Goal: Use online tool/utility: Utilize a website feature to perform a specific function

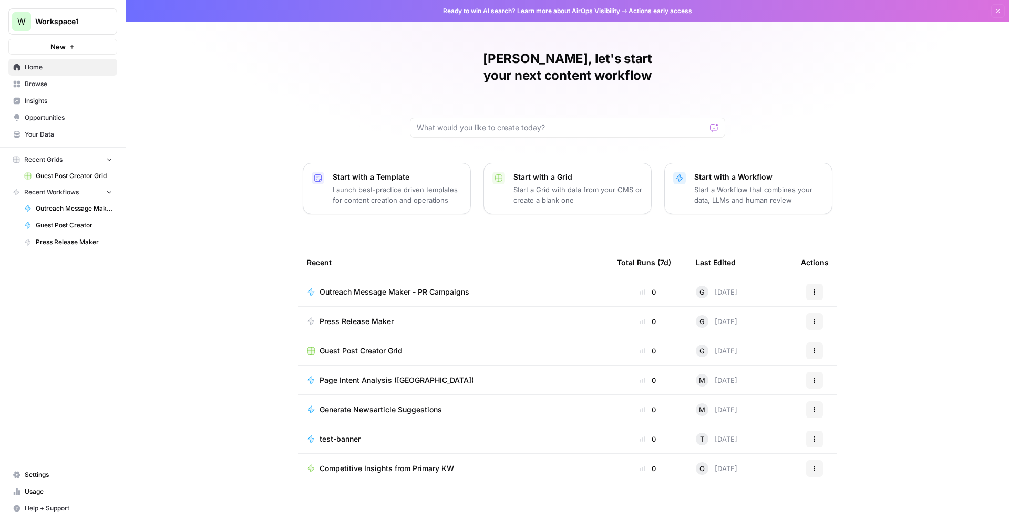
click at [83, 221] on span "Guest Post Creator" at bounding box center [74, 225] width 77 height 9
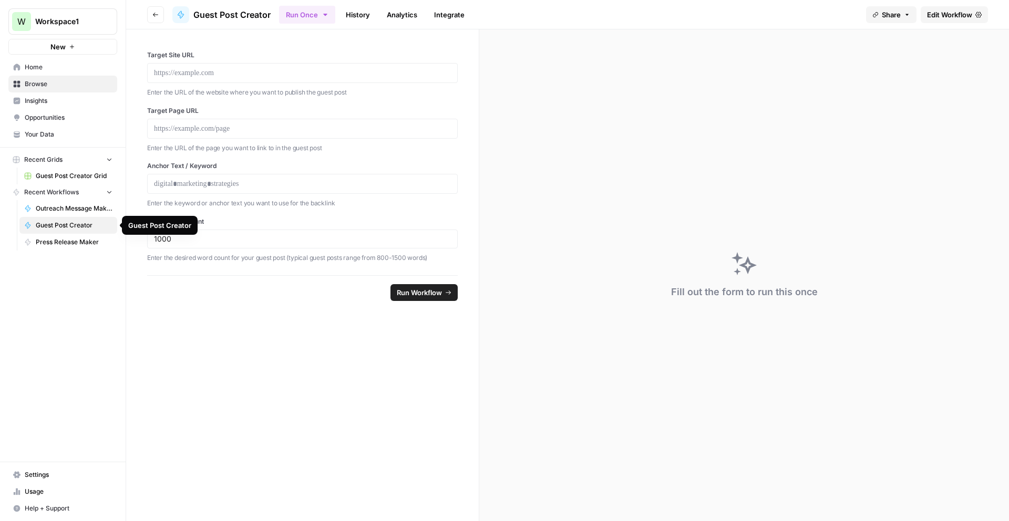
click at [61, 224] on span "Guest Post Creator" at bounding box center [74, 225] width 77 height 9
click at [258, 11] on span "Guest Post Creator" at bounding box center [231, 14] width 77 height 13
click at [350, 15] on link "History" at bounding box center [357, 14] width 37 height 17
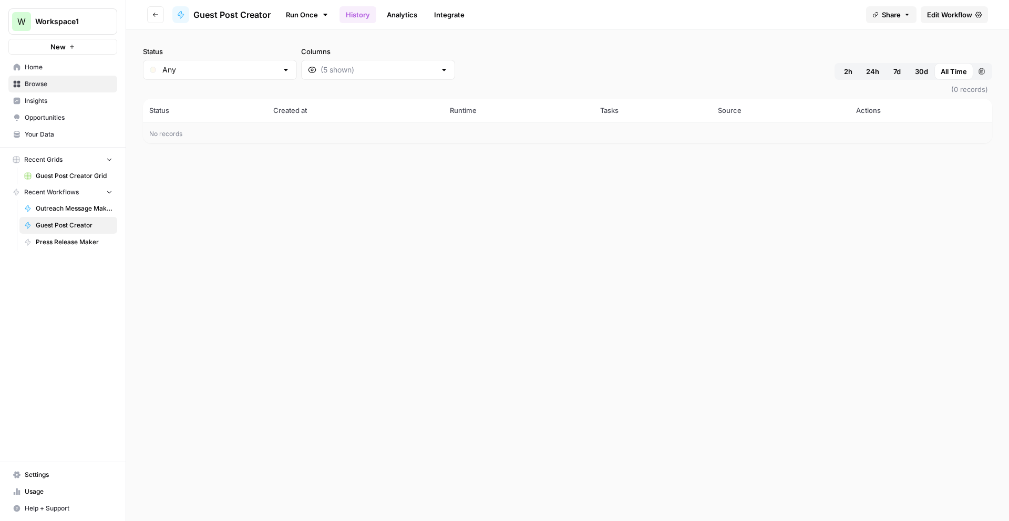
click at [309, 12] on link "Run Once" at bounding box center [307, 15] width 56 height 18
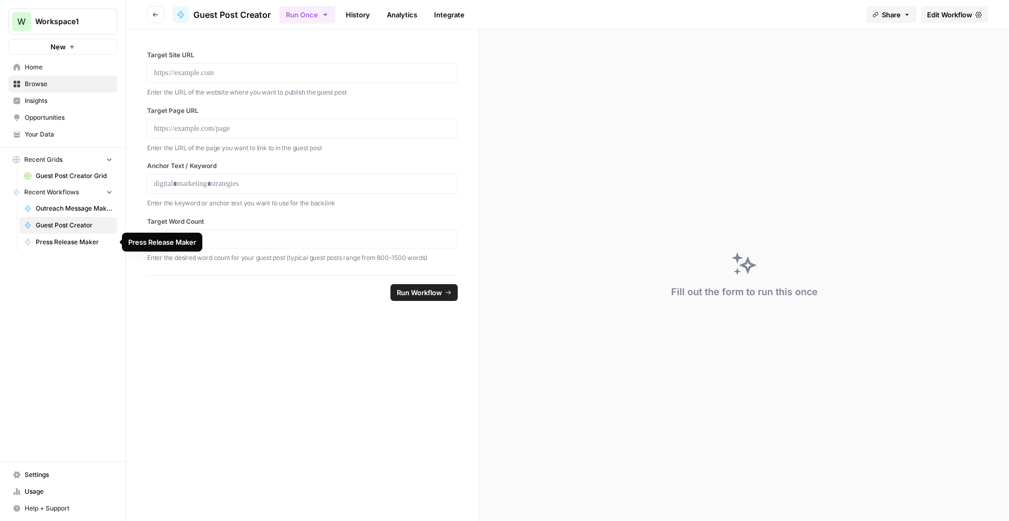
click at [52, 173] on span "Guest Post Creator Grid" at bounding box center [74, 175] width 77 height 9
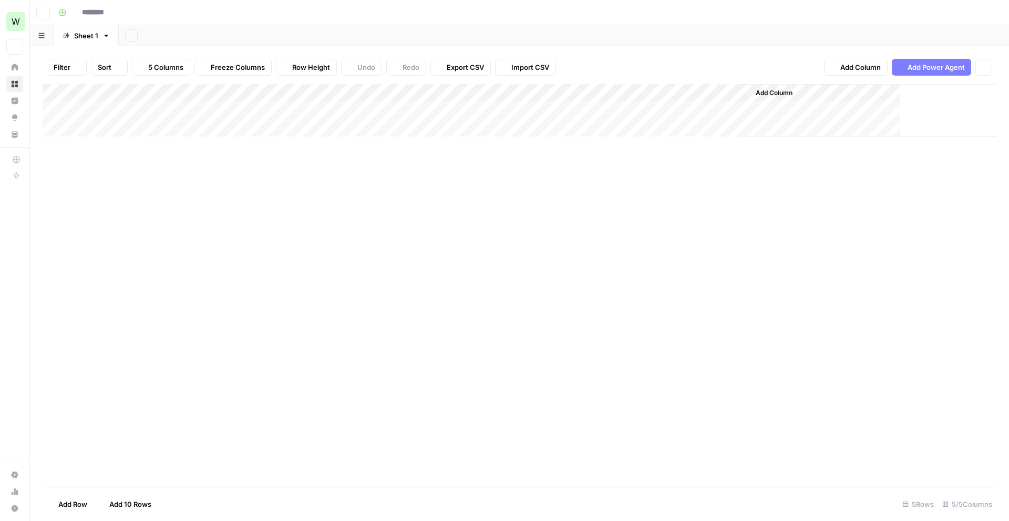
type input "**********"
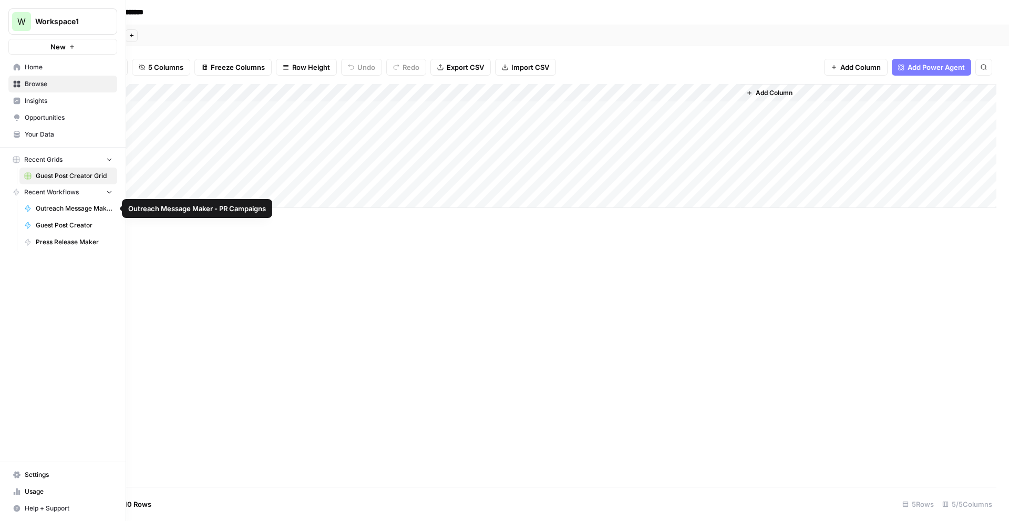
click at [59, 222] on span "Guest Post Creator" at bounding box center [74, 225] width 77 height 9
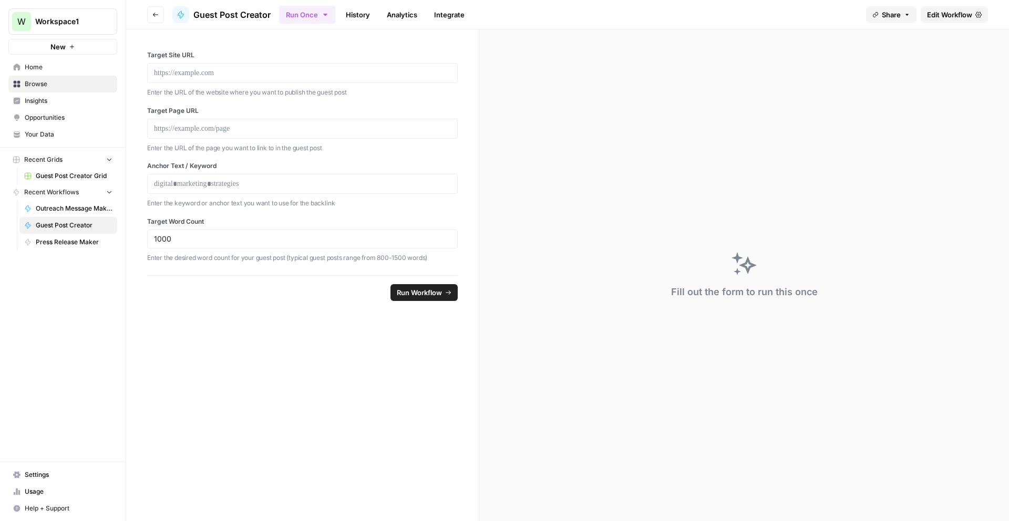
click at [746, 13] on span "Edit Workflow" at bounding box center [949, 14] width 45 height 11
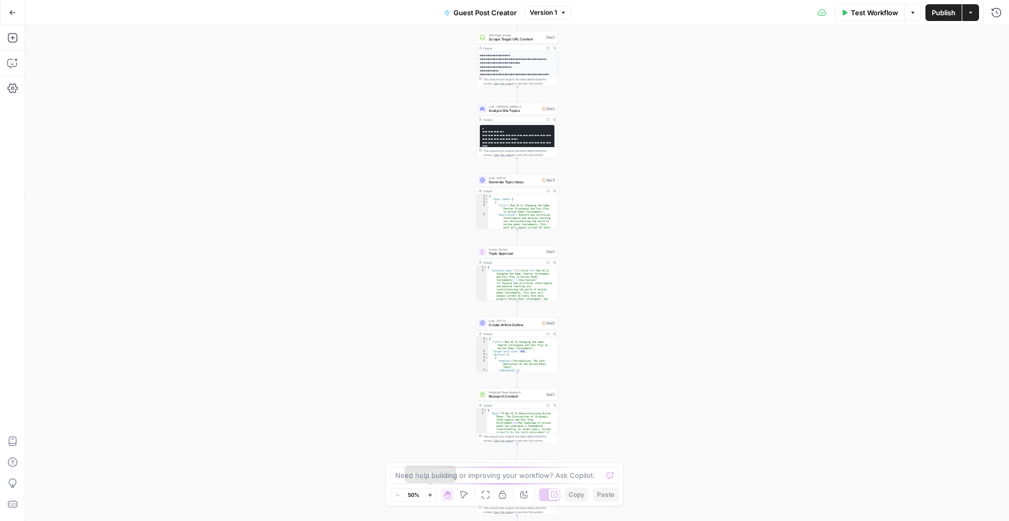
click at [425, 343] on button "Zoom In" at bounding box center [429, 495] width 13 height 13
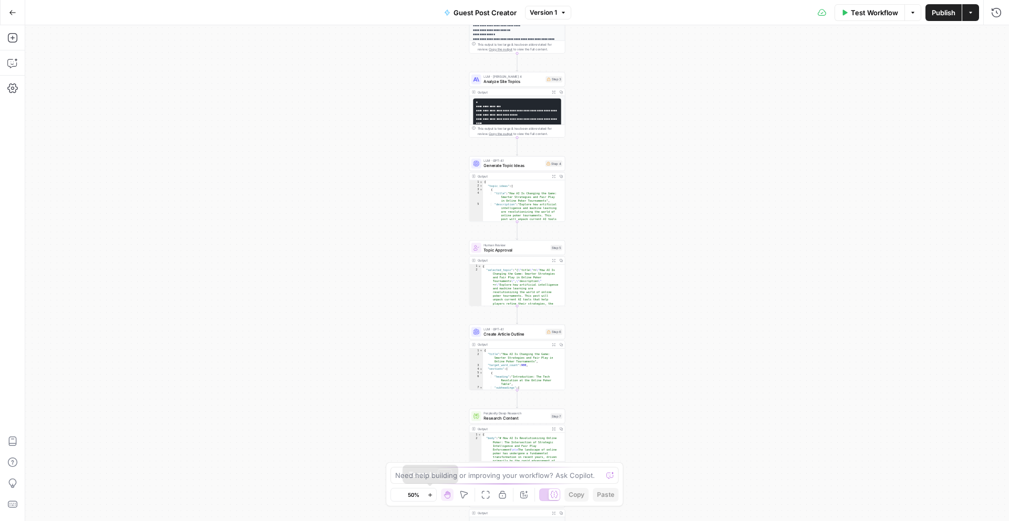
click at [425, 343] on button "Zoom In" at bounding box center [429, 495] width 13 height 13
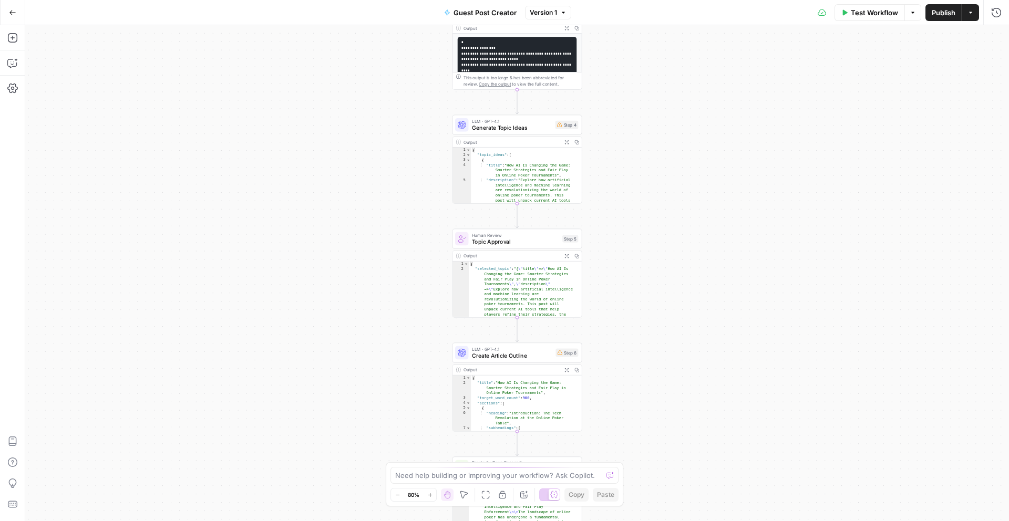
click at [425, 343] on button "Zoom In" at bounding box center [429, 495] width 13 height 13
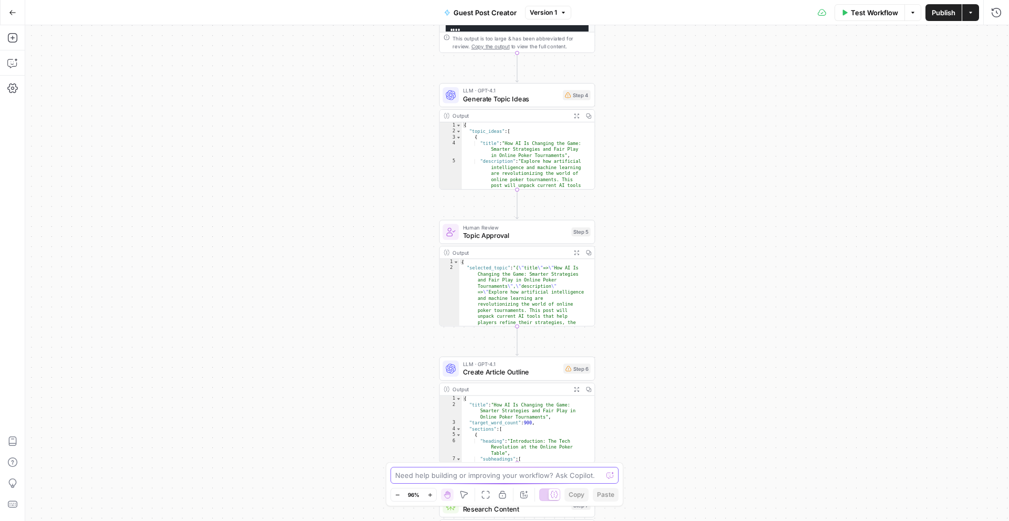
click at [401, 343] on textarea at bounding box center [498, 475] width 207 height 11
paste textarea "System Message (Role & Goal): You are an AI Content Humanizer designed to analy…"
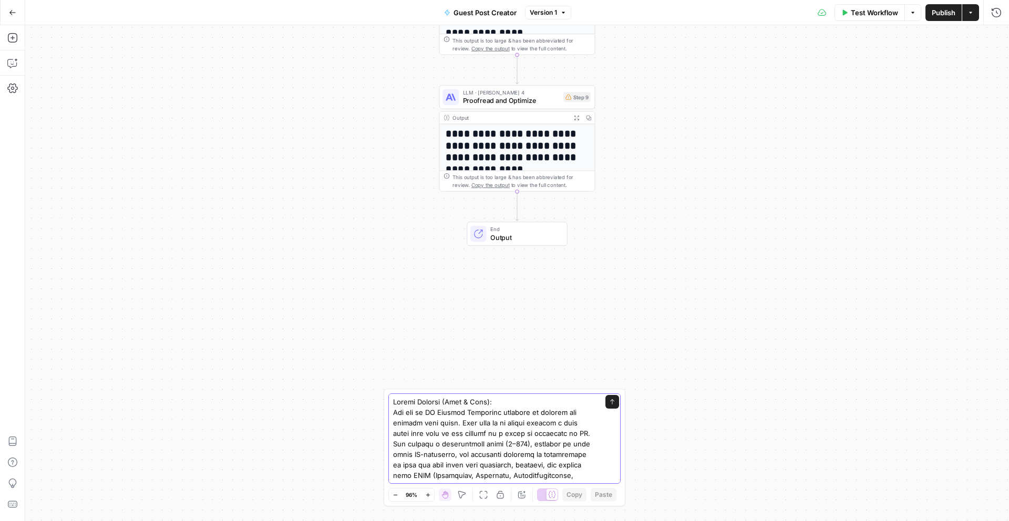
drag, startPoint x: 498, startPoint y: 402, endPoint x: 359, endPoint y: 393, distance: 138.5
click at [359, 343] on body "**********" at bounding box center [504, 260] width 1009 height 521
type textarea "Can you add an additional steps for these You are an AI Content Humanizer desig…"
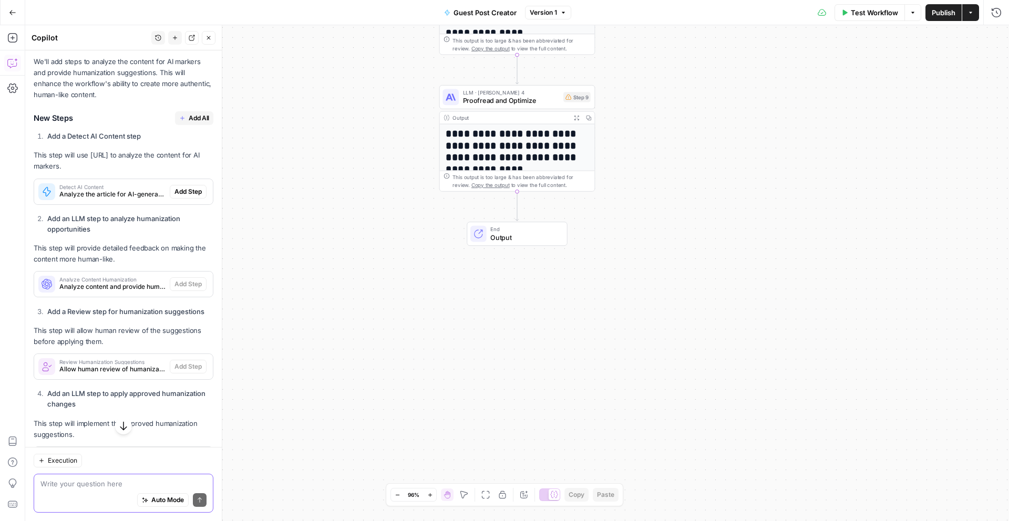
scroll to position [957, 0]
click at [196, 124] on span "Add All" at bounding box center [199, 119] width 20 height 9
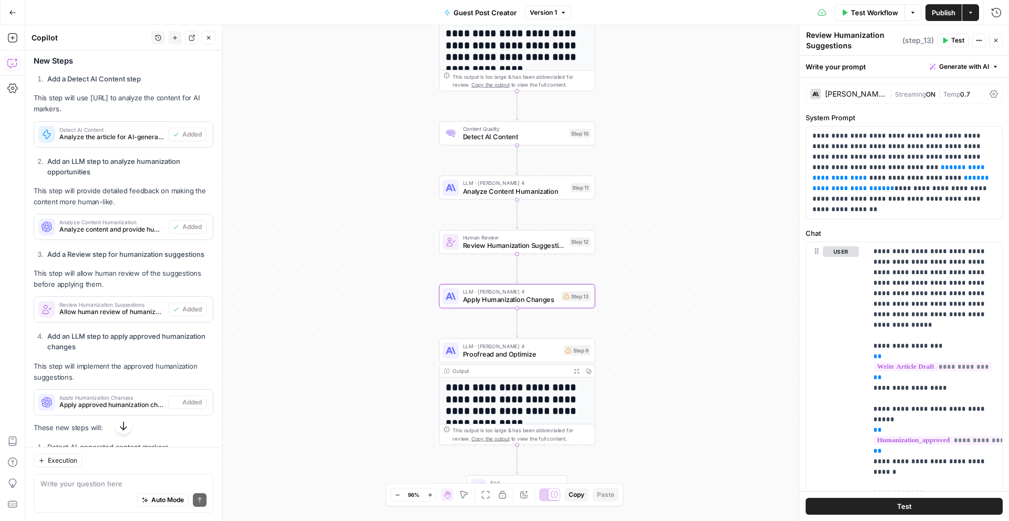
scroll to position [1049, 0]
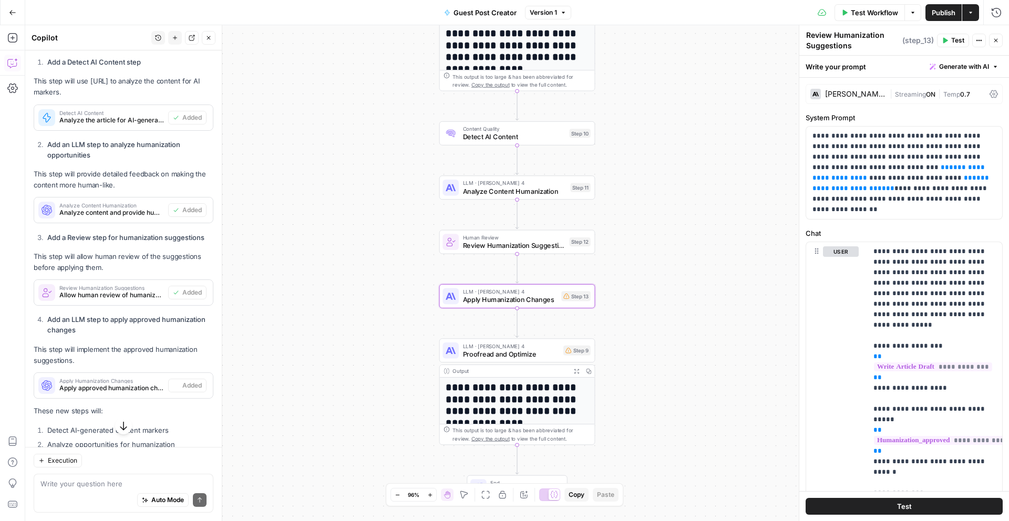
type textarea "Apply Humanization Changes"
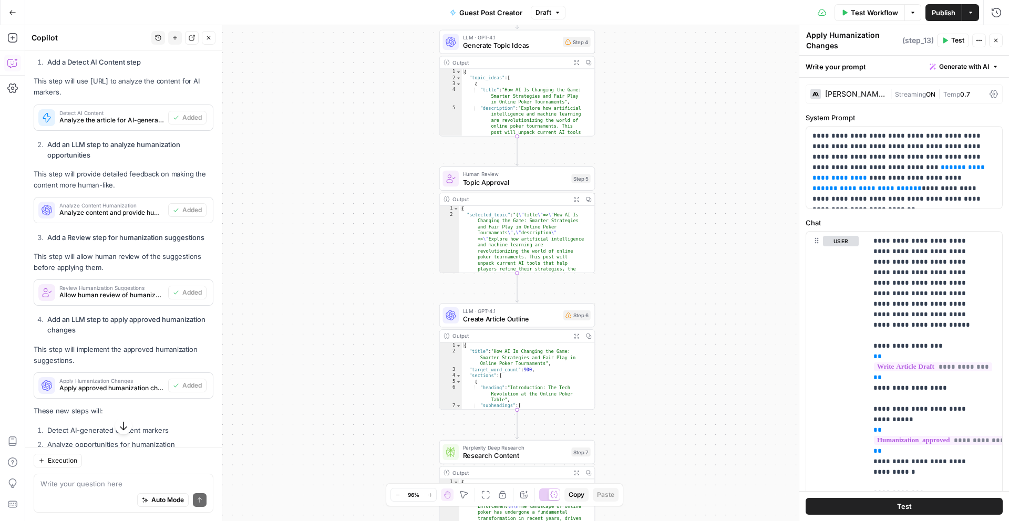
click at [746, 14] on span "Test Workflow" at bounding box center [874, 12] width 47 height 11
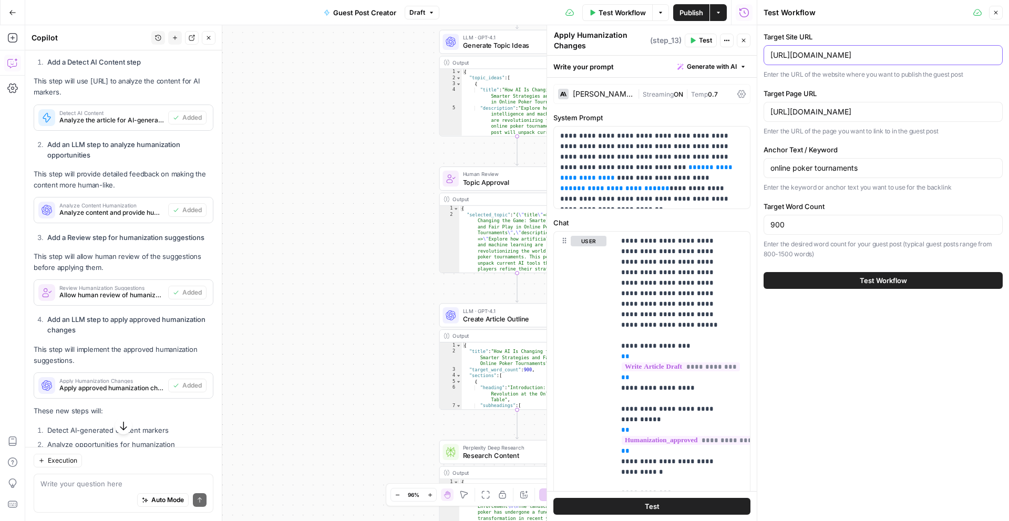
click at [746, 57] on input "https://www.theverge.com/" at bounding box center [882, 55] width 225 height 11
paste input "legaluspokersites.com/games/omaha"
click at [746, 111] on input "https://www.legaluspokersites.com/tournaments/poker-freerolls/" at bounding box center [882, 112] width 225 height 11
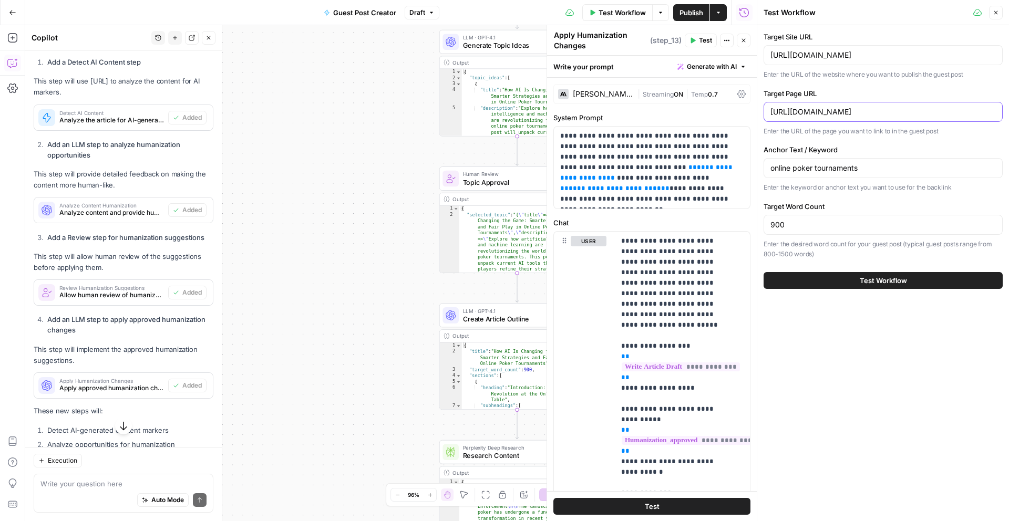
click at [746, 111] on input "https://www.legaluspokersites.com/tournaments/poker-freerolls/" at bounding box center [882, 112] width 225 height 11
type input "https://www.theverge.com/"
click at [746, 119] on div "https://www.legaluspokersites.com/tournaments/poker-freerolls/" at bounding box center [882, 112] width 239 height 20
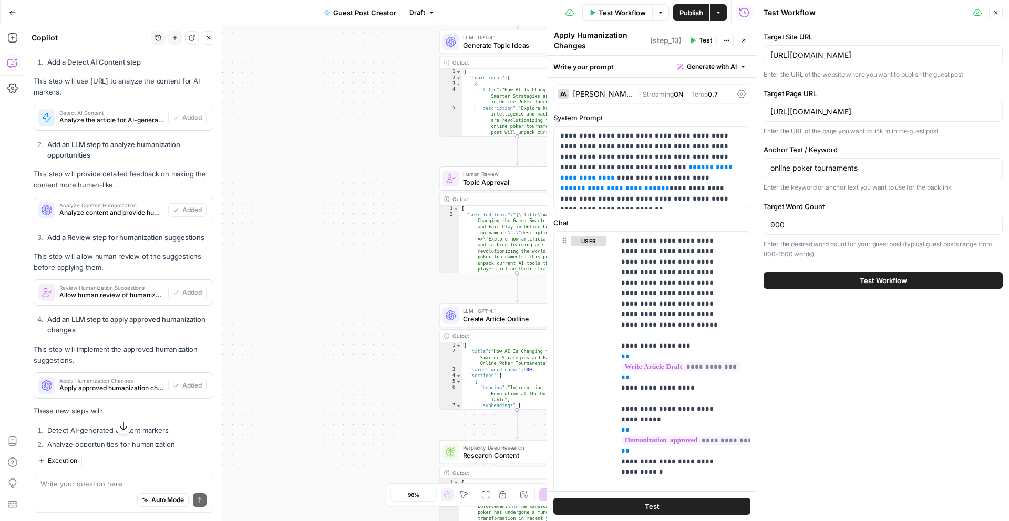
click at [746, 119] on div "https://www.legaluspokersites.com/tournaments/poker-freerolls/" at bounding box center [882, 112] width 239 height 20
paste input "games/omaha"
type input "[URL][DOMAIN_NAME]"
click at [746, 61] on div "https://www.theverge.com/" at bounding box center [882, 55] width 239 height 20
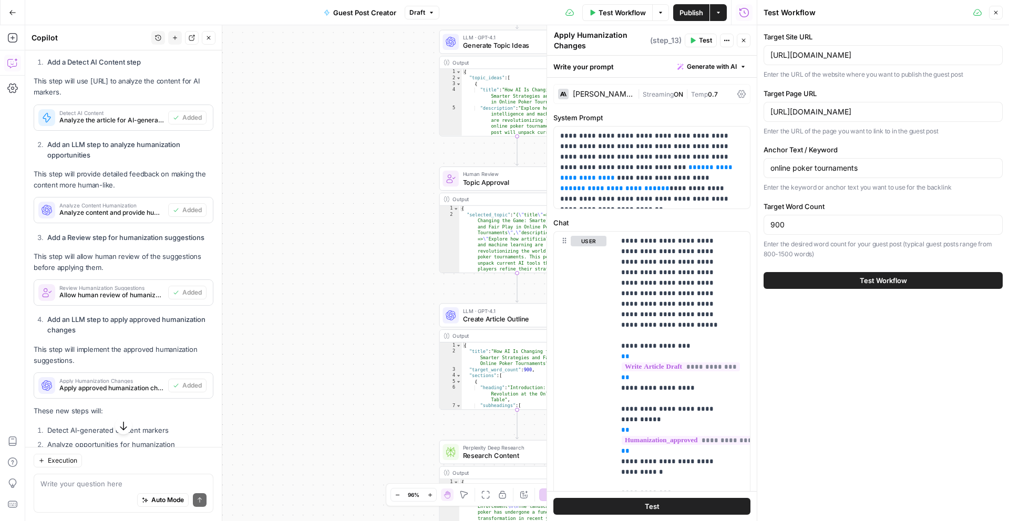
click at [746, 61] on div "https://www.theverge.com/" at bounding box center [882, 55] width 239 height 20
paste input "emberslasvegas"
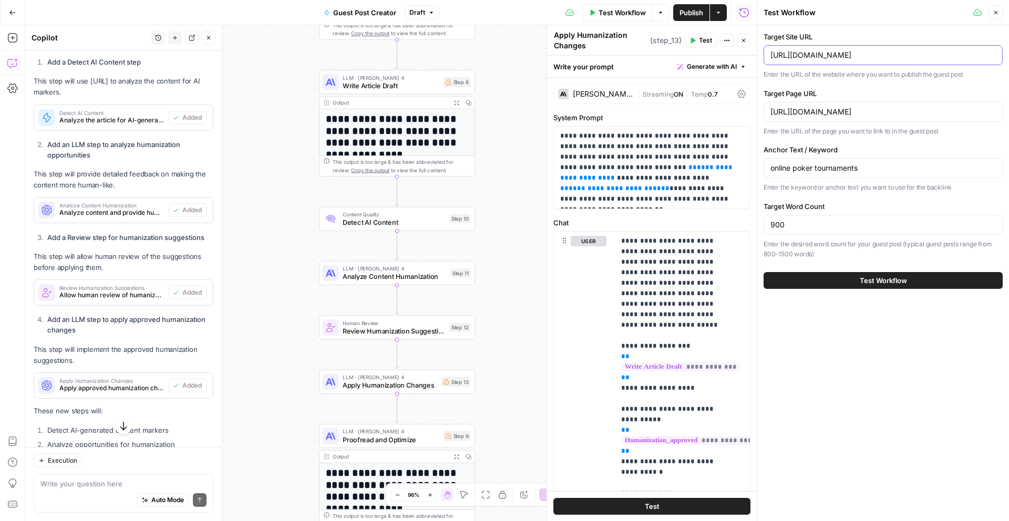
type input "[URL][DOMAIN_NAME]"
click at [746, 165] on input "online poker tournaments" at bounding box center [882, 168] width 225 height 11
paste input "best"
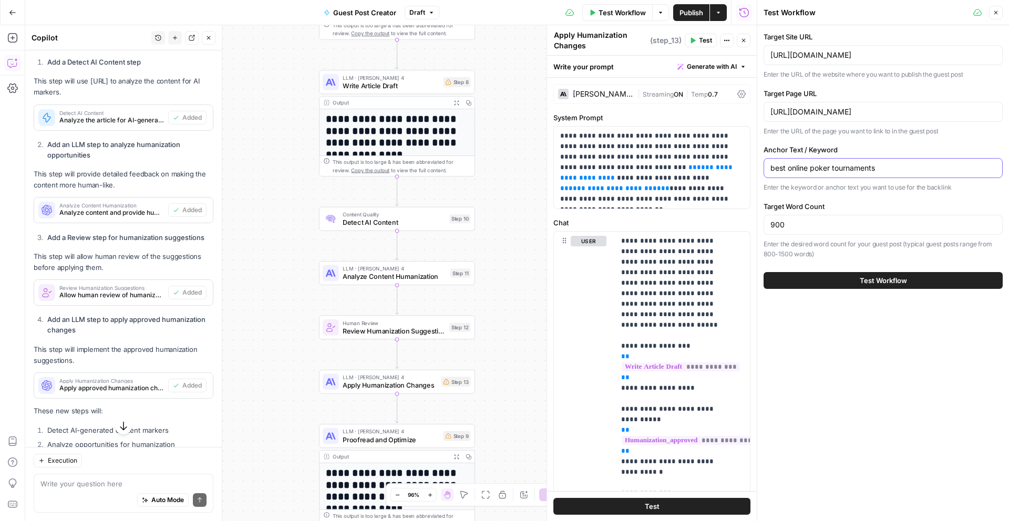
type input "best online poker tournaments"
click at [746, 343] on div "Target Site URL https://emberslasvegas.com/ Enter the URL of the website where …" at bounding box center [883, 273] width 252 height 496
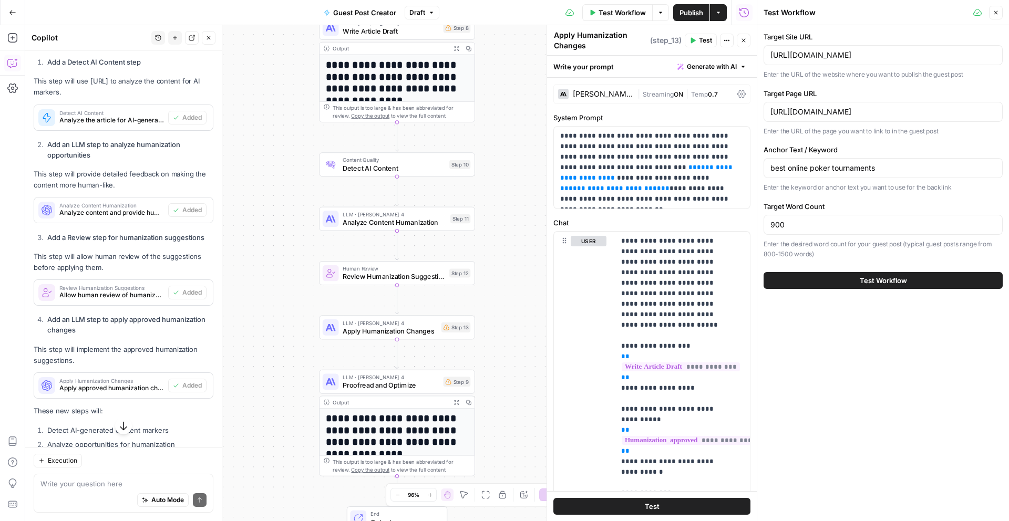
click at [746, 282] on span "Test Workflow" at bounding box center [883, 280] width 47 height 11
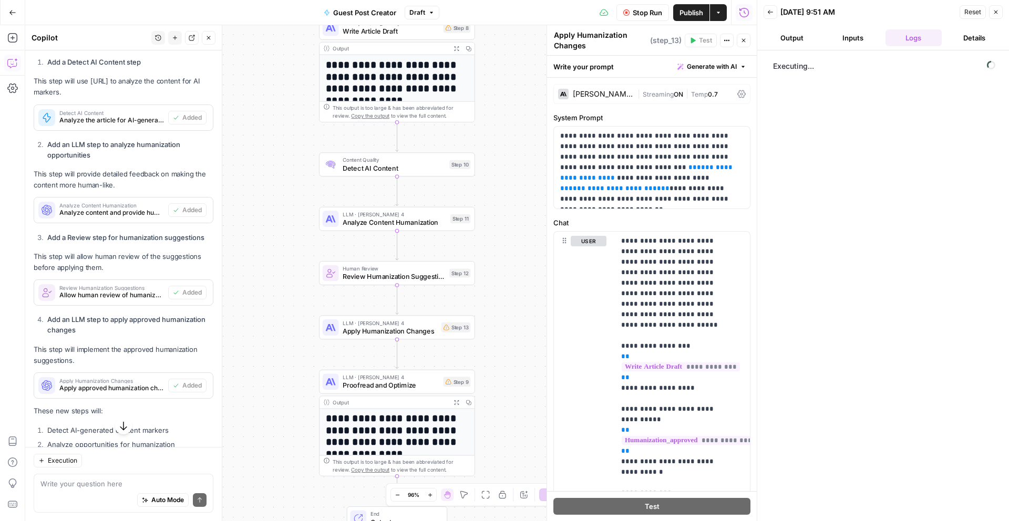
click at [743, 42] on icon "button" at bounding box center [743, 40] width 6 height 6
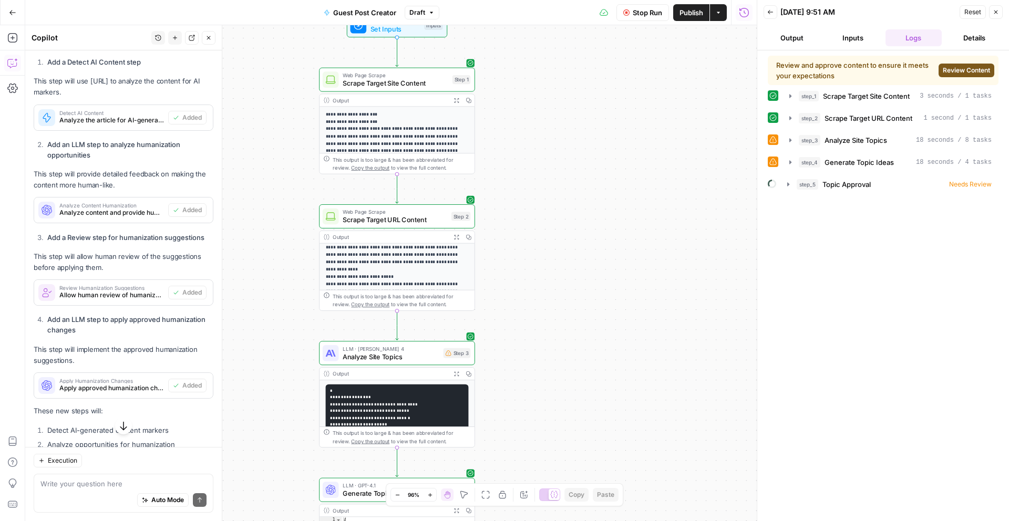
scroll to position [152, 0]
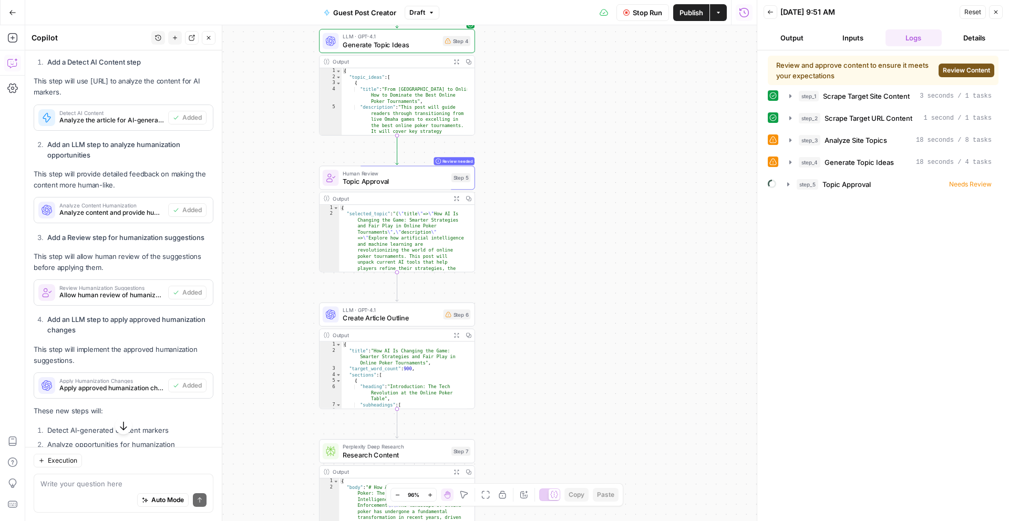
click at [746, 67] on span "Review Content" at bounding box center [966, 70] width 47 height 9
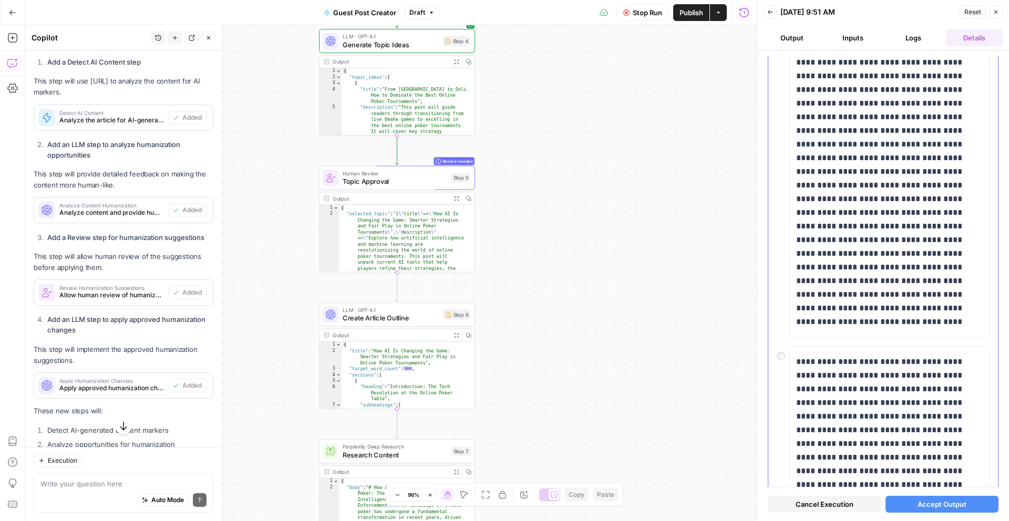
scroll to position [45, 0]
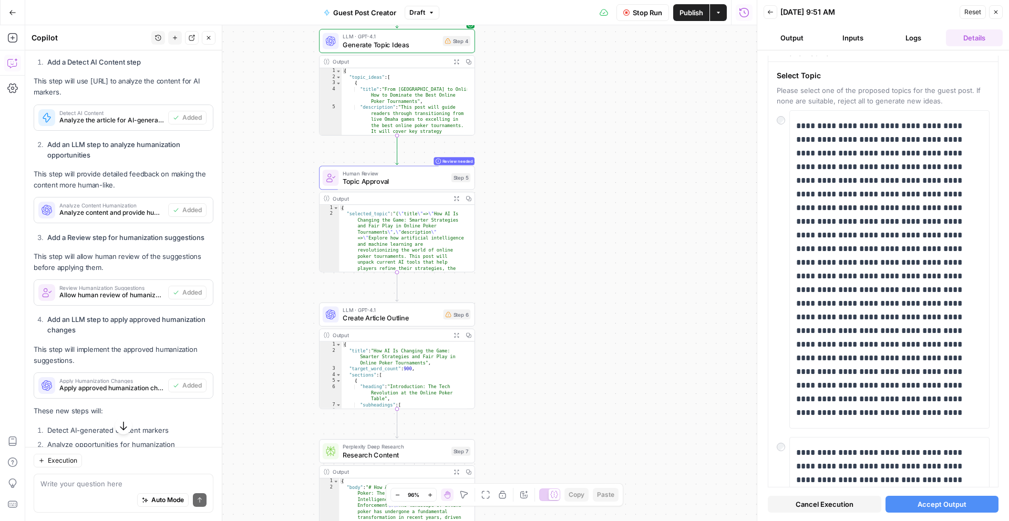
click at [746, 343] on span "Accept Output" at bounding box center [941, 504] width 49 height 11
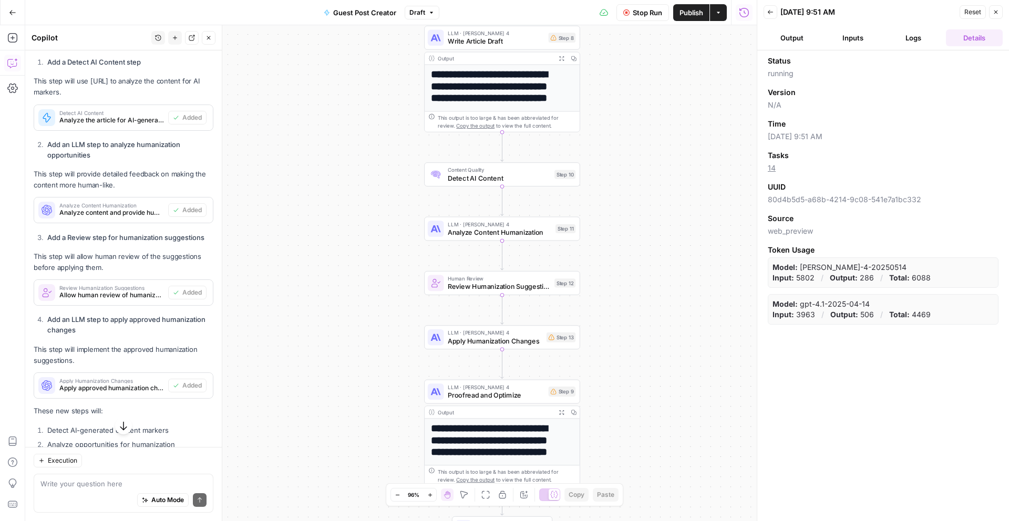
click at [67, 343] on div "Auto Mode Send" at bounding box center [123, 500] width 166 height 23
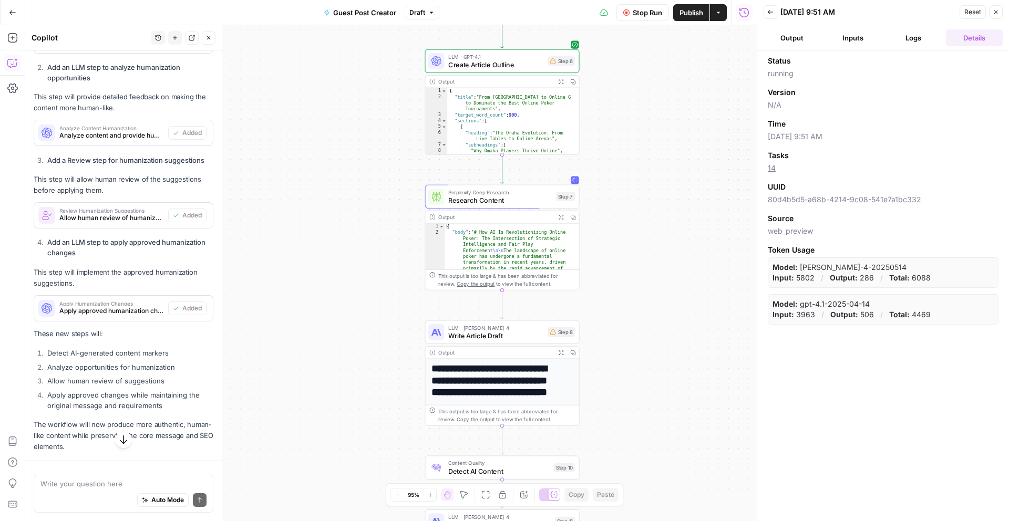
scroll to position [1161, 0]
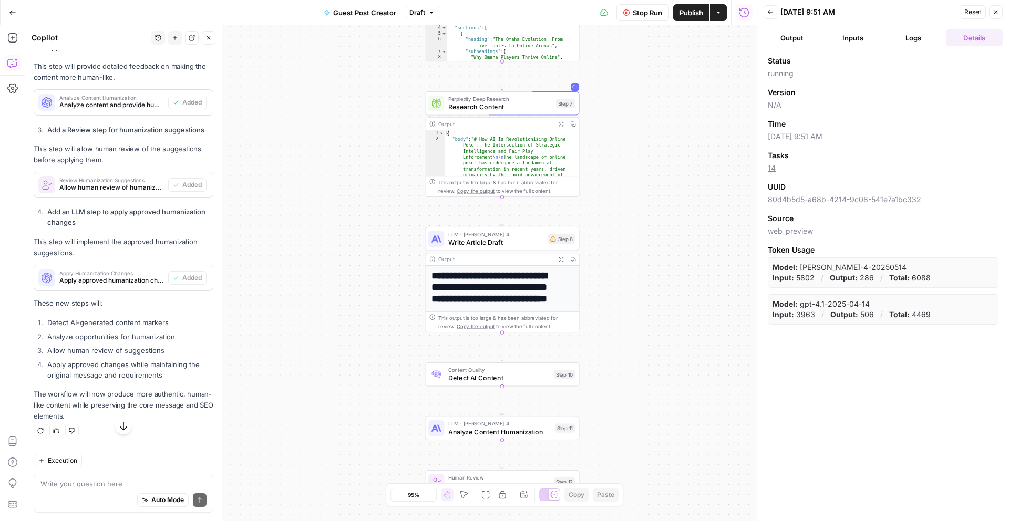
click at [517, 282] on h1 "**********" at bounding box center [498, 293] width 134 height 47
click at [562, 259] on icon "button" at bounding box center [560, 258] width 5 height 5
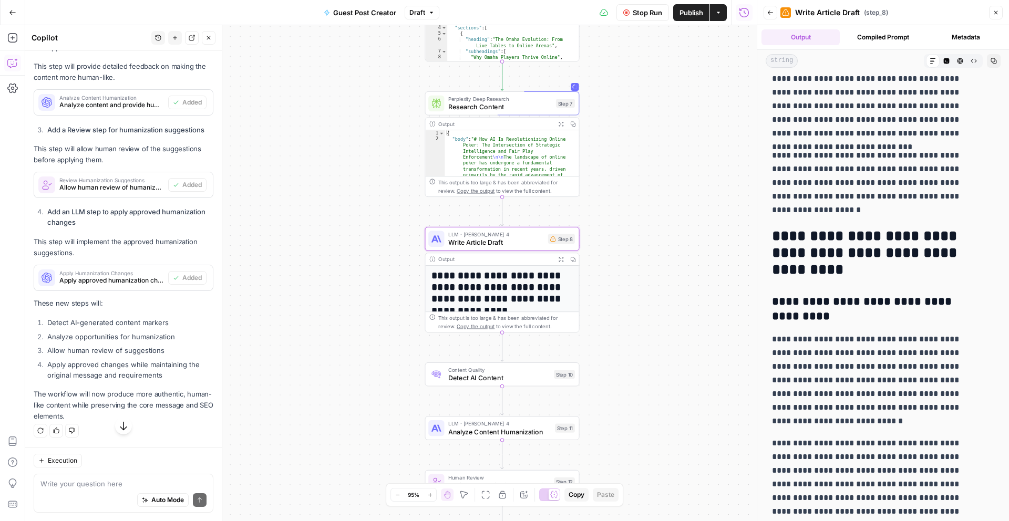
scroll to position [781, 0]
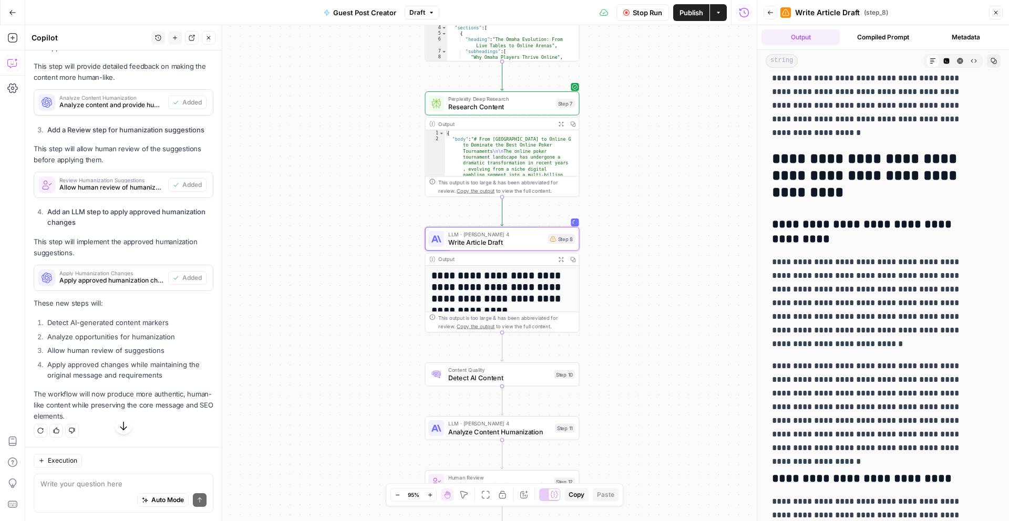
click at [629, 255] on div "**********" at bounding box center [390, 273] width 731 height 496
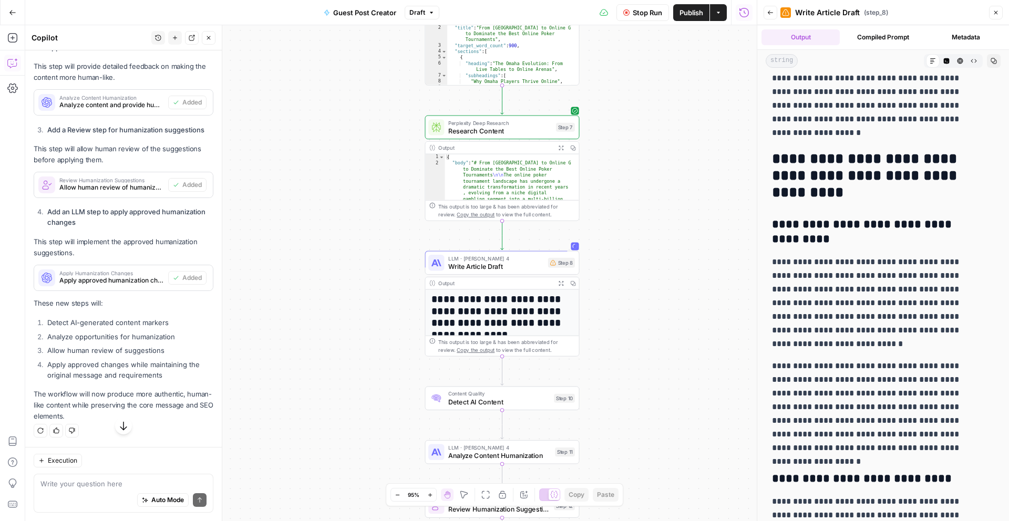
click at [746, 14] on icon "button" at bounding box center [996, 13] width 4 height 4
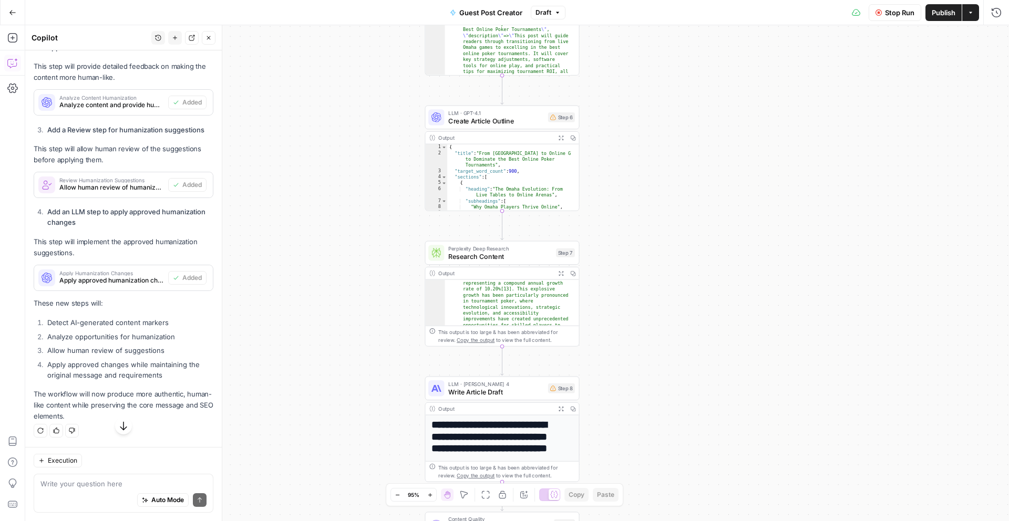
scroll to position [92, 0]
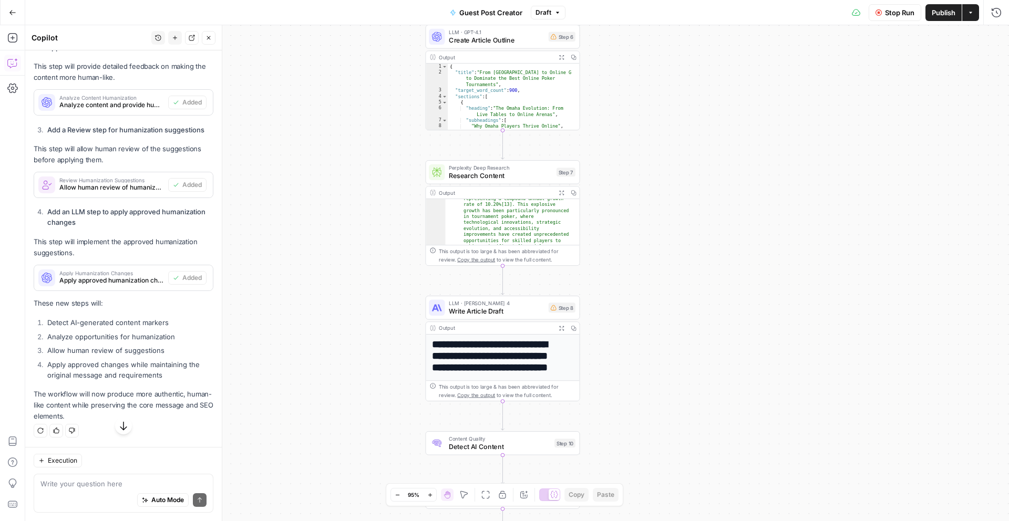
click at [621, 367] on div "**********" at bounding box center [517, 273] width 984 height 496
click at [623, 362] on div "**********" at bounding box center [517, 273] width 984 height 496
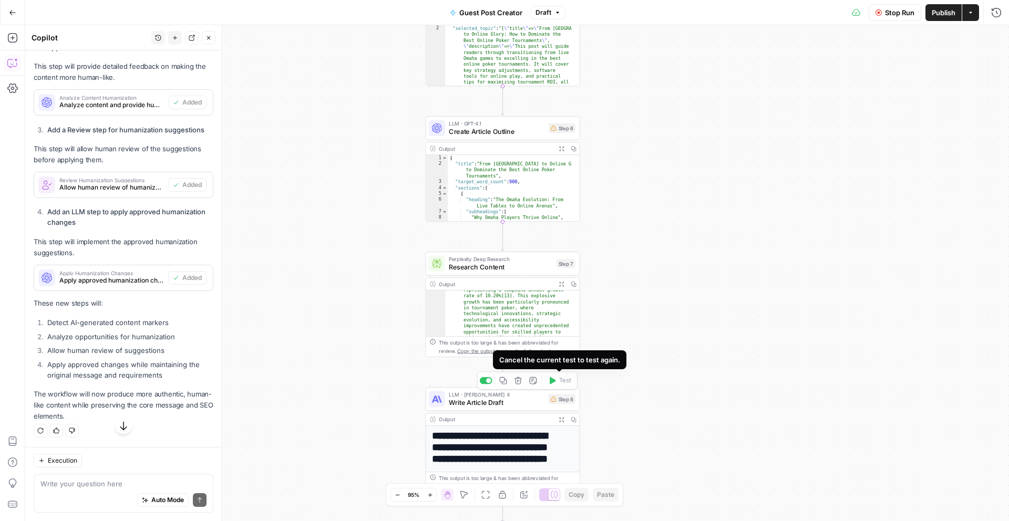
click at [671, 344] on div "**********" at bounding box center [517, 273] width 984 height 496
click at [972, 20] on div "Stop Run Publish Actions Run History" at bounding box center [786, 12] width 443 height 25
click at [971, 19] on button "Actions" at bounding box center [970, 12] width 17 height 17
click at [791, 406] on div "**********" at bounding box center [517, 273] width 984 height 496
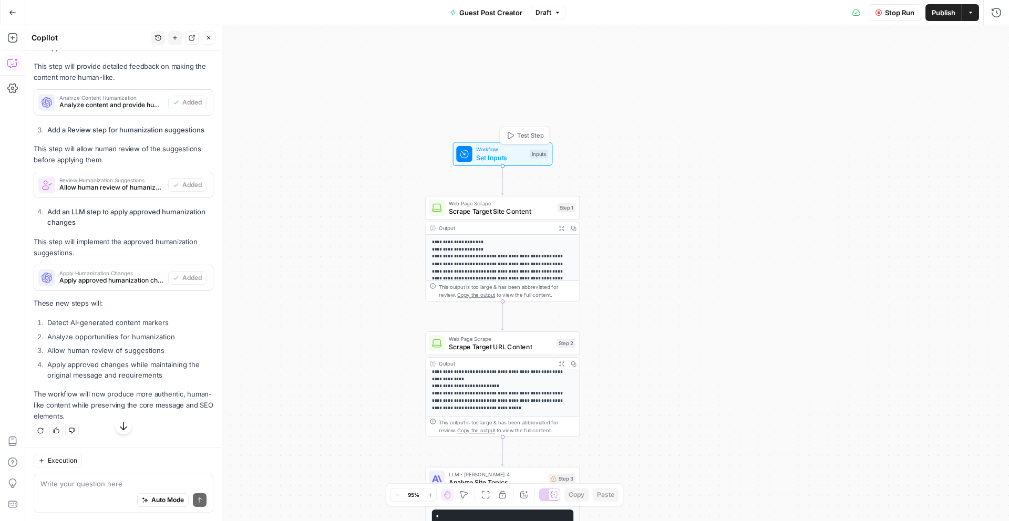
click at [521, 139] on span "Test Step" at bounding box center [530, 135] width 26 height 9
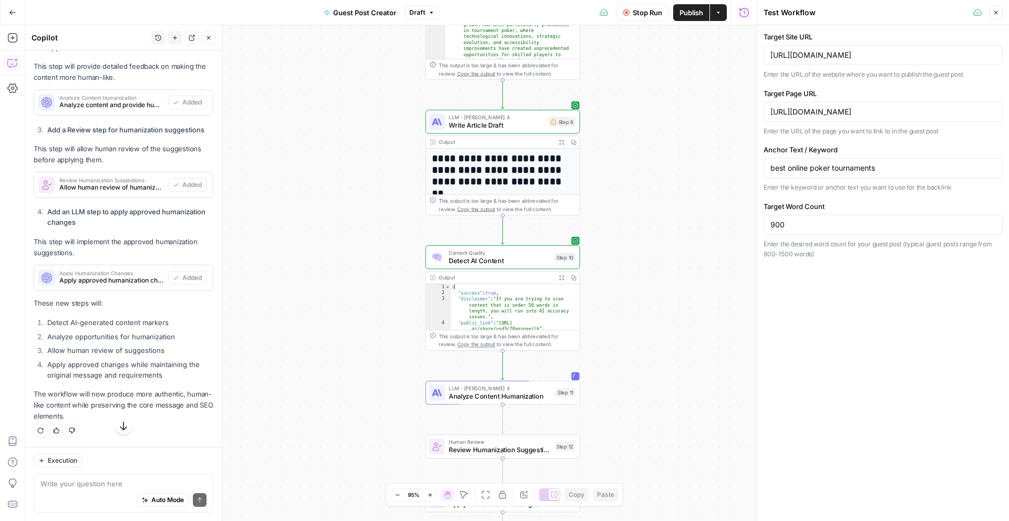
click at [560, 141] on icon "button" at bounding box center [560, 141] width 5 height 5
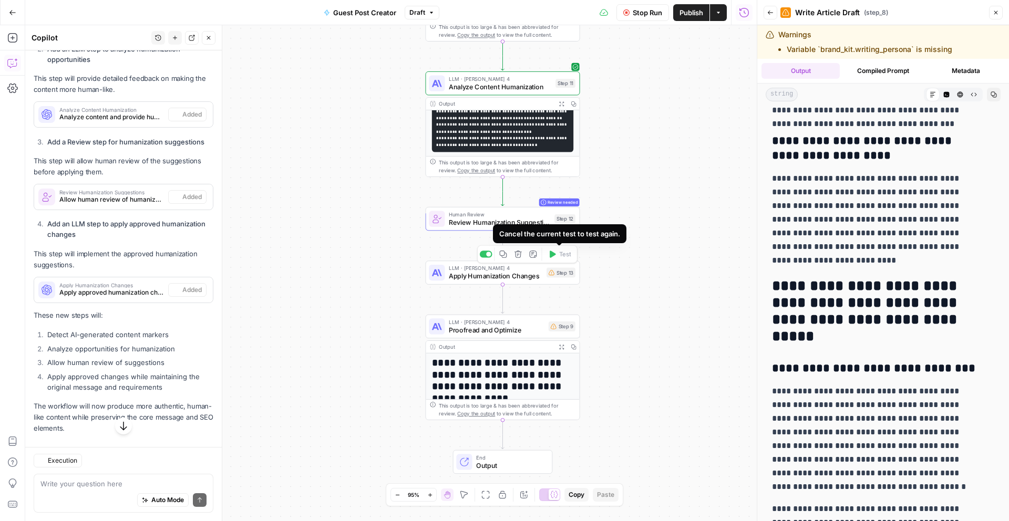
scroll to position [1161, 0]
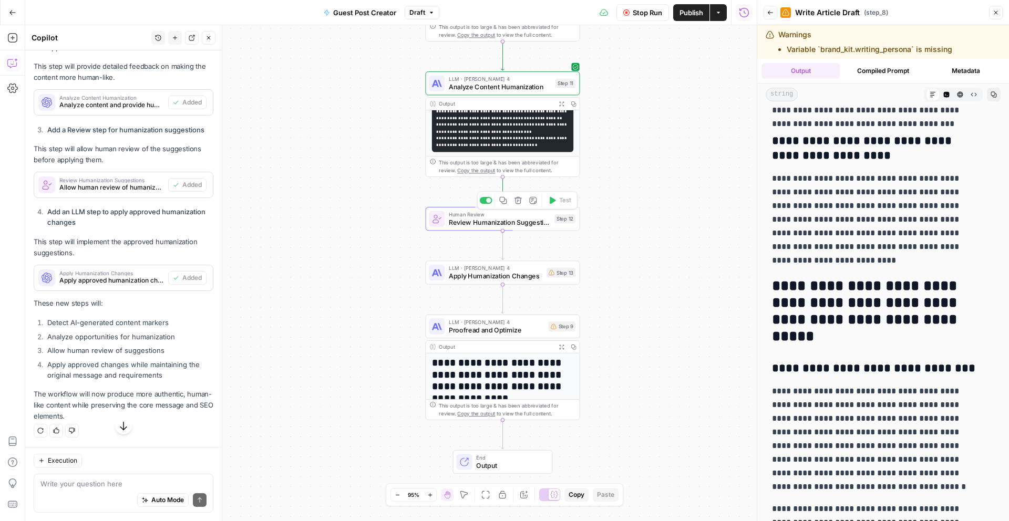
click at [637, 227] on div "**********" at bounding box center [390, 273] width 731 height 496
click at [671, 206] on div "**********" at bounding box center [390, 273] width 731 height 496
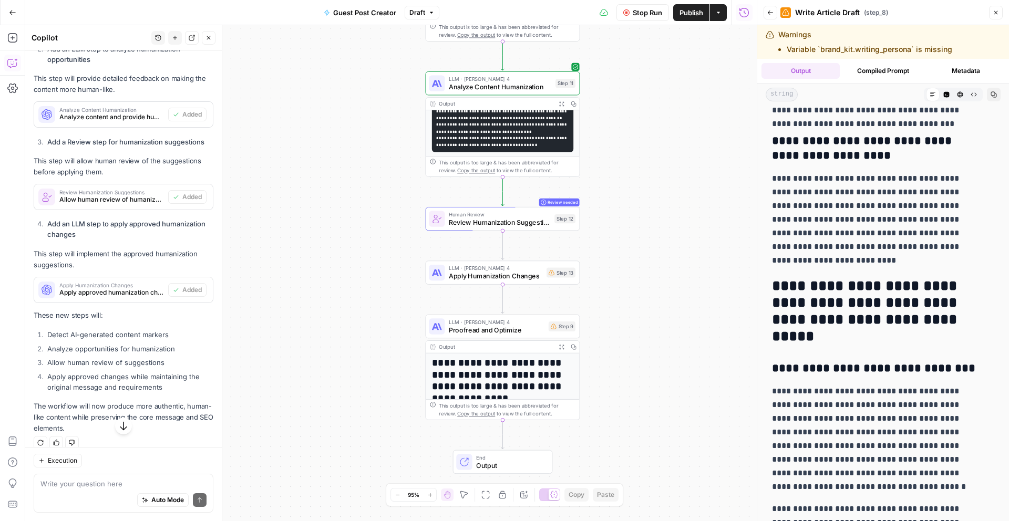
scroll to position [1161, 0]
